Goal: Obtain resource: Download file/media

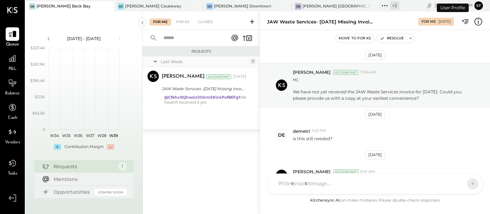
scroll to position [44, 0]
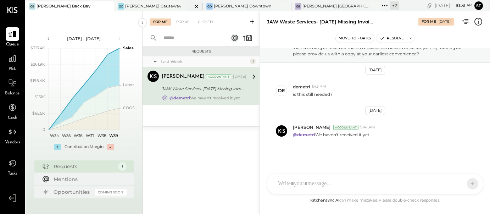
click at [125, 8] on div "[PERSON_NAME] Causeway" at bounding box center [153, 7] width 56 height 6
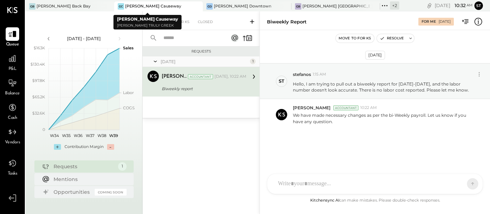
click at [192, 8] on icon at bounding box center [196, 6] width 9 height 9
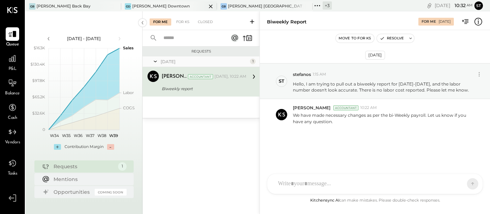
click at [206, 6] on icon at bounding box center [210, 6] width 9 height 9
click at [212, 6] on icon at bounding box center [210, 6] width 9 height 9
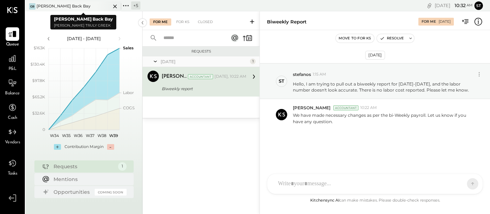
click at [116, 7] on icon at bounding box center [115, 6] width 9 height 9
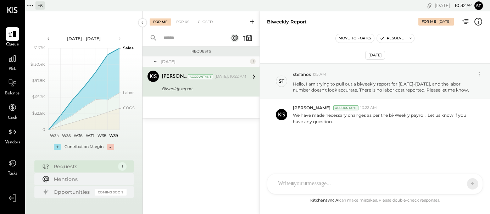
click at [41, 6] on div "+ 6" at bounding box center [39, 5] width 9 height 8
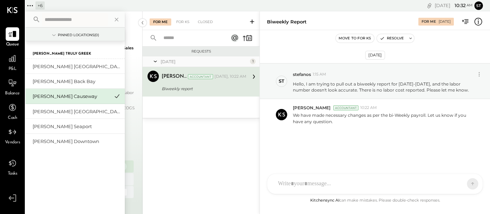
click at [75, 96] on div "[PERSON_NAME] Causeway" at bounding box center [71, 96] width 77 height 7
click at [13, 60] on icon at bounding box center [12, 58] width 9 height 9
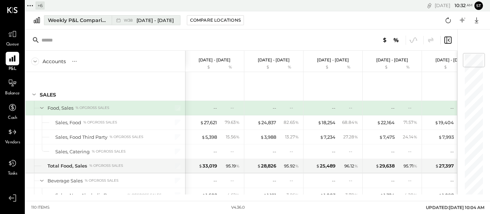
click at [151, 22] on span "[DATE] - [DATE]" at bounding box center [155, 20] width 37 height 7
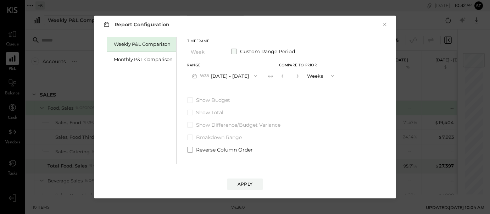
click at [233, 51] on span at bounding box center [234, 52] width 6 height 6
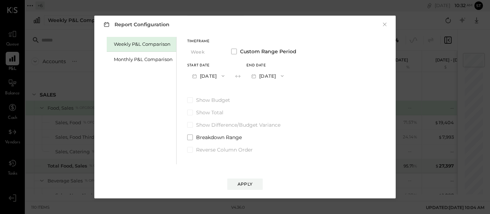
click at [209, 79] on button "[DATE]" at bounding box center [208, 75] width 42 height 13
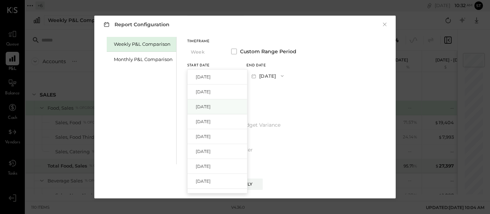
click at [205, 109] on span "[DATE]" at bounding box center [203, 107] width 15 height 6
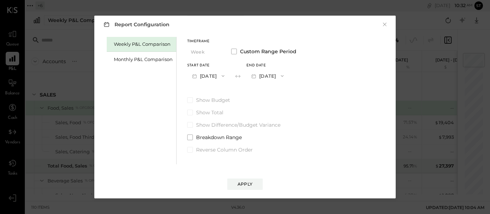
click at [285, 73] on icon "button" at bounding box center [282, 76] width 6 height 6
click at [270, 91] on span "[DATE]" at bounding box center [262, 92] width 15 height 6
click at [252, 183] on div "Apply" at bounding box center [245, 184] width 15 height 6
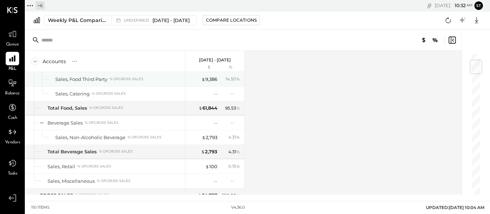
scroll to position [59, 0]
click at [43, 7] on div "+ 6" at bounding box center [39, 5] width 9 height 8
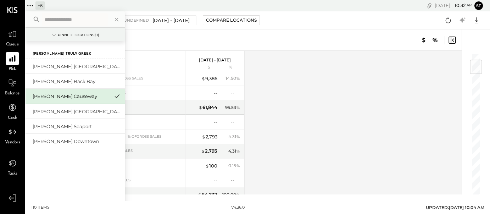
click at [161, 67] on div "Accounts S % GL" at bounding box center [106, 61] width 160 height 21
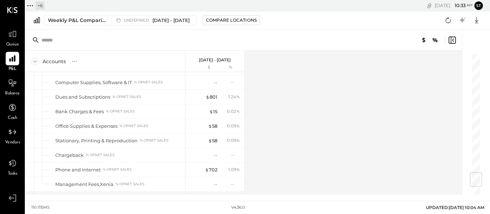
scroll to position [1013, 0]
click at [475, 23] on icon at bounding box center [476, 20] width 9 height 9
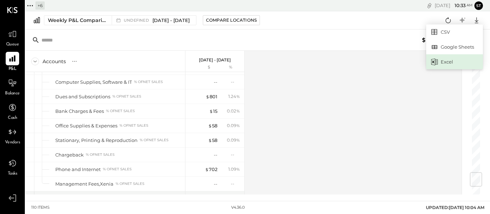
click at [449, 60] on div "Excel" at bounding box center [454, 61] width 57 height 15
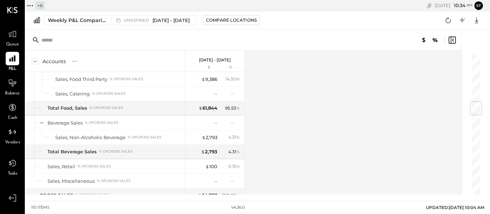
scroll to position [0, 0]
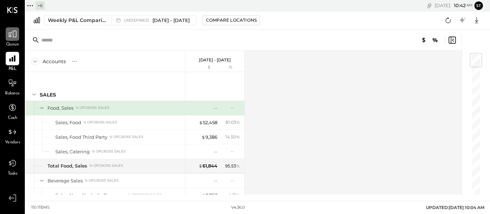
click at [12, 36] on icon at bounding box center [12, 33] width 9 height 9
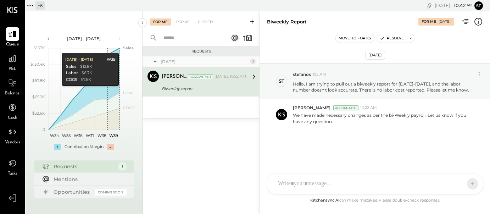
click at [39, 7] on div "+ 6" at bounding box center [39, 5] width 9 height 8
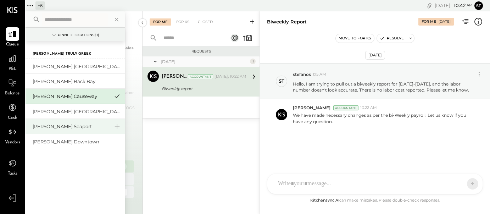
click at [63, 129] on div "[PERSON_NAME] Seaport" at bounding box center [71, 126] width 77 height 7
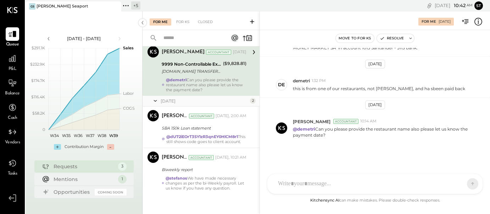
scroll to position [29, 0]
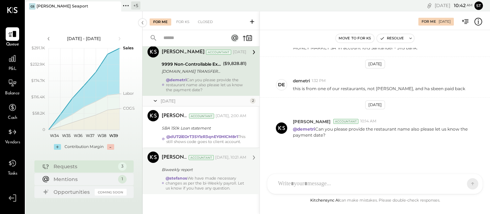
click at [218, 179] on div "@[PERSON_NAME] We have made necessary changes as per the bi-Weekly payroll. Let…" at bounding box center [206, 183] width 81 height 15
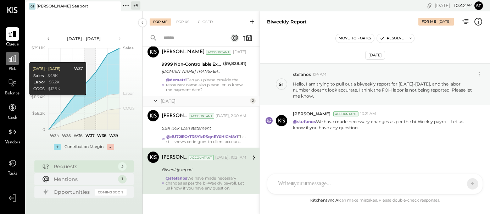
click at [11, 63] on div at bounding box center [12, 58] width 13 height 13
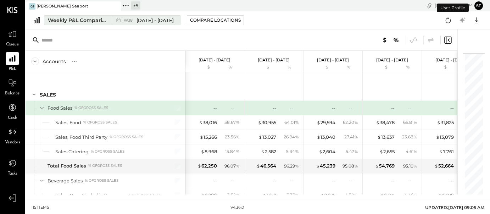
click at [163, 17] on span "[DATE] - [DATE]" at bounding box center [155, 20] width 37 height 7
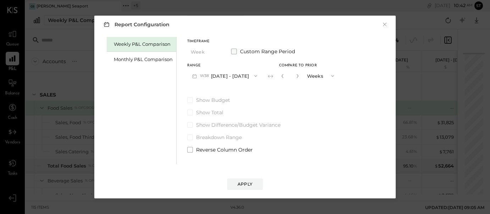
click at [232, 50] on span at bounding box center [234, 52] width 6 height 6
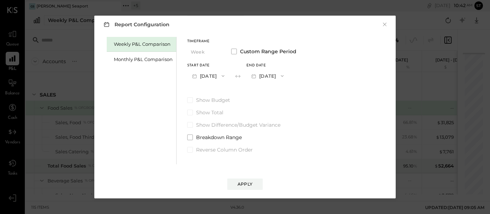
click at [216, 73] on button "[DATE]" at bounding box center [208, 75] width 42 height 13
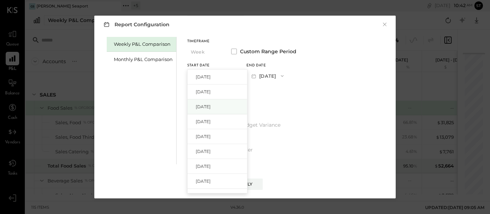
click at [211, 108] on span "[DATE]" at bounding box center [203, 107] width 15 height 6
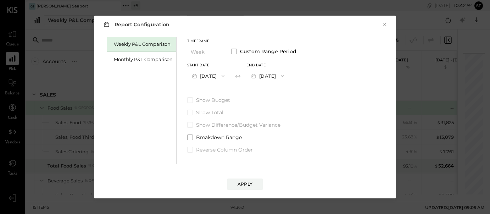
click at [285, 73] on icon "button" at bounding box center [282, 76] width 6 height 6
click at [270, 93] on span "[DATE]" at bounding box center [262, 92] width 15 height 6
click at [249, 185] on div "Apply" at bounding box center [245, 184] width 15 height 6
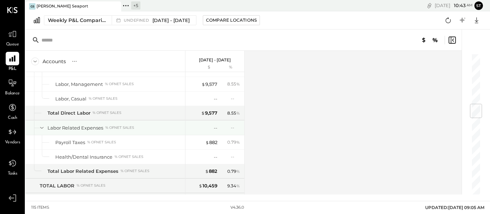
scroll to position [422, 0]
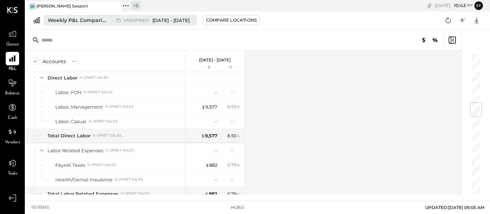
click at [165, 22] on span "[DATE] - [DATE]" at bounding box center [170, 20] width 37 height 7
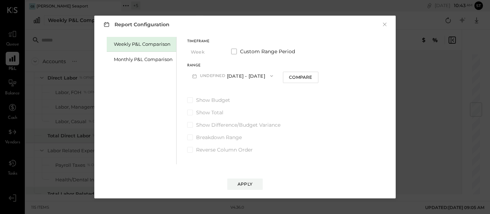
click at [239, 76] on button "undefined [DATE] - [DATE]" at bounding box center [232, 75] width 91 height 13
click at [235, 49] on span at bounding box center [234, 52] width 6 height 6
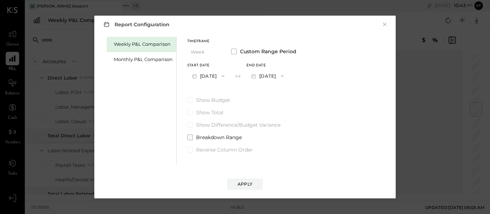
click at [192, 137] on span at bounding box center [190, 137] width 6 height 6
click at [252, 186] on div "Apply" at bounding box center [245, 184] width 15 height 6
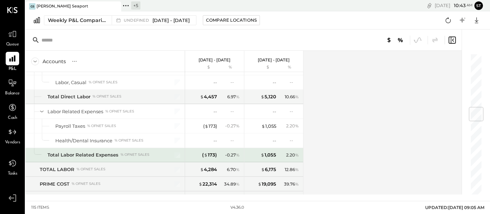
scroll to position [461, 0]
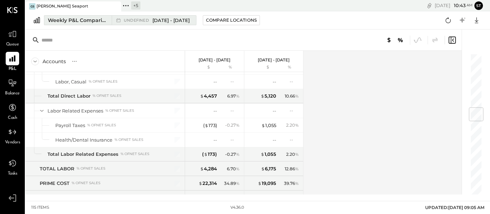
click at [171, 18] on span "[DATE] - [DATE]" at bounding box center [170, 20] width 37 height 7
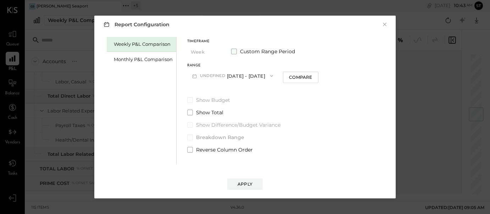
click at [234, 51] on span at bounding box center [234, 52] width 6 height 6
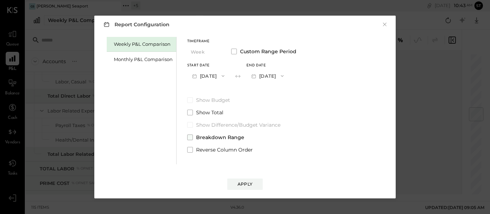
click at [189, 137] on span at bounding box center [190, 137] width 6 height 6
click at [246, 182] on div "Apply" at bounding box center [245, 184] width 15 height 6
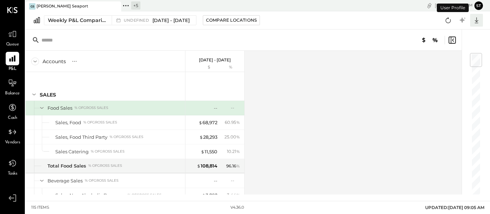
click at [475, 21] on icon at bounding box center [476, 20] width 9 height 9
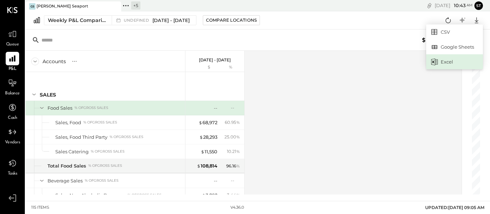
click at [465, 60] on div "Excel" at bounding box center [454, 61] width 57 height 15
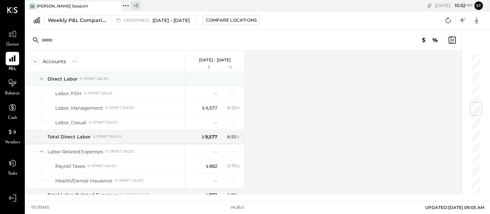
scroll to position [430, 0]
